Goal: Task Accomplishment & Management: Use online tool/utility

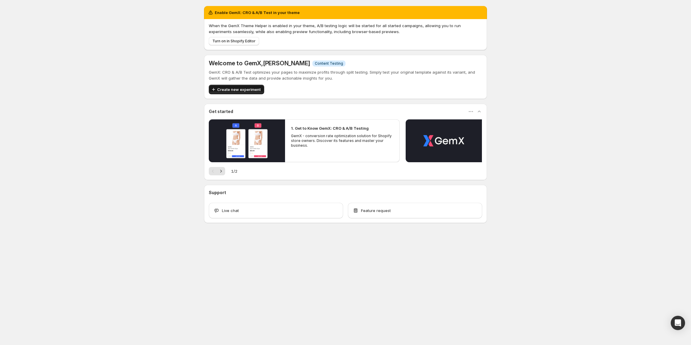
click at [248, 90] on span "Create new experiment" at bounding box center [239, 89] width 44 height 6
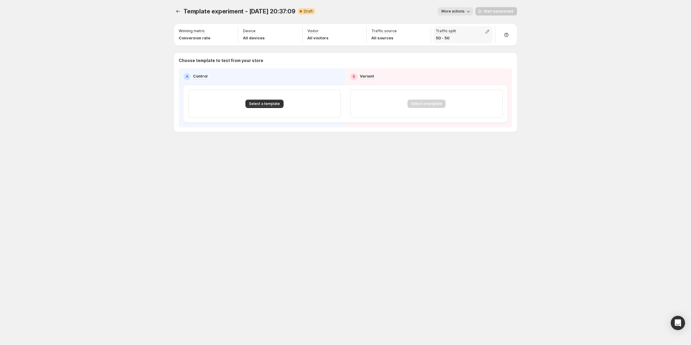
click at [492, 30] on div at bounding box center [489, 32] width 8 height 7
click at [488, 32] on icon "button" at bounding box center [488, 32] width 4 height 4
click at [428, 29] on div at bounding box center [424, 32] width 8 height 7
click at [423, 30] on icon "button" at bounding box center [423, 32] width 6 height 6
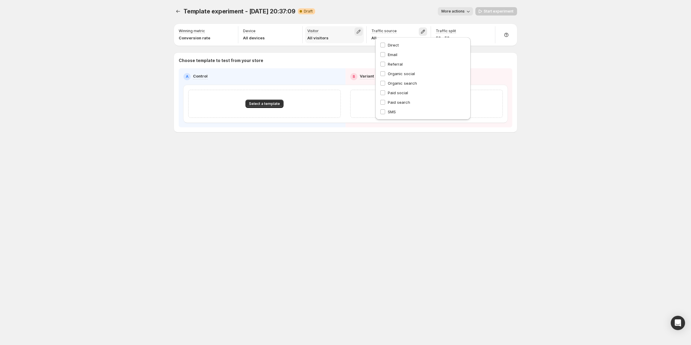
click at [359, 30] on icon "button" at bounding box center [359, 32] width 4 height 4
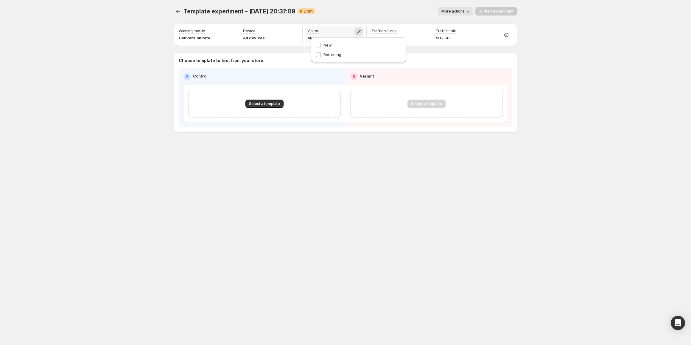
click at [359, 30] on icon "button" at bounding box center [359, 32] width 4 height 4
click at [294, 32] on icon "button" at bounding box center [295, 32] width 4 height 4
click at [227, 35] on button "button" at bounding box center [230, 31] width 8 height 8
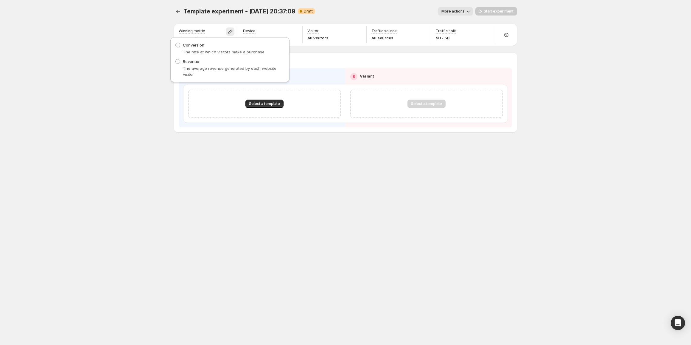
click at [149, 80] on div "Template experiment - [DATE] 20:37:09. This page is ready Template experiment -…" at bounding box center [345, 172] width 691 height 345
click at [451, 17] on div "Template experiment - [DATE] 20:37:09. This page is ready Template experiment -…" at bounding box center [345, 11] width 343 height 23
click at [454, 13] on span "More actions" at bounding box center [453, 11] width 23 height 5
drag, startPoint x: 65, startPoint y: 228, endPoint x: 56, endPoint y: 229, distance: 8.8
click at [65, 228] on div "Template experiment - [DATE] 20:37:09. This page is ready Template experiment -…" at bounding box center [345, 172] width 691 height 345
